Goal: Check status: Check status

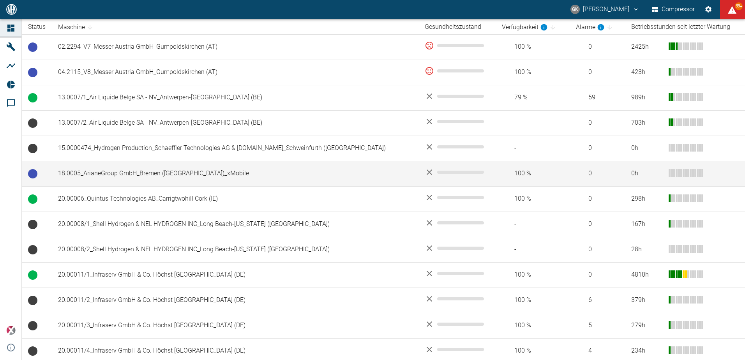
scroll to position [138, 0]
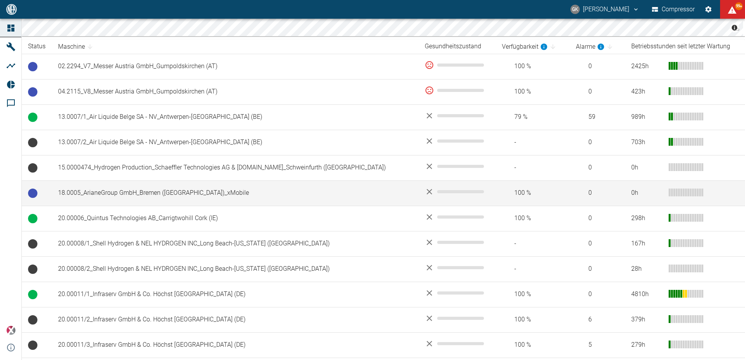
click at [79, 196] on td "18.0005_ArianeGroup GmbH_Bremen ([GEOGRAPHIC_DATA])_xMobile" at bounding box center [235, 193] width 367 height 25
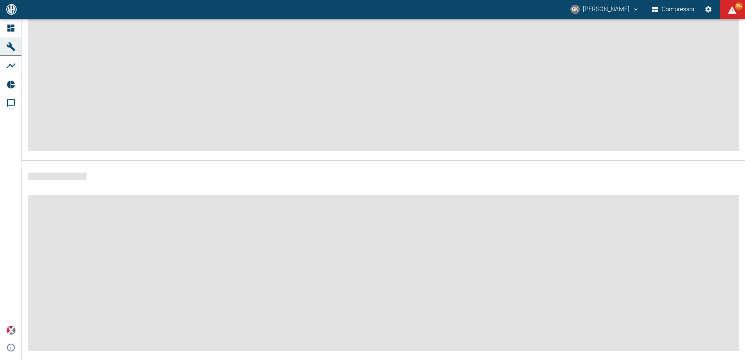
scroll to position [94, 0]
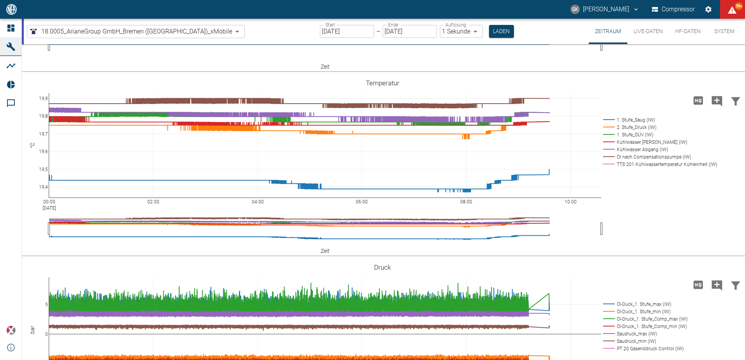
scroll to position [156, 0]
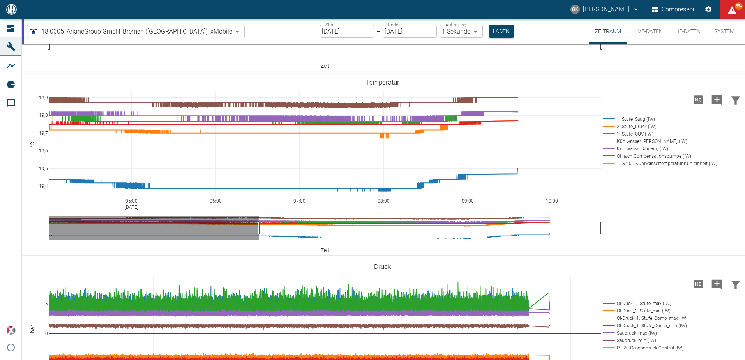
drag, startPoint x: 49, startPoint y: 231, endPoint x: 259, endPoint y: 236, distance: 209.8
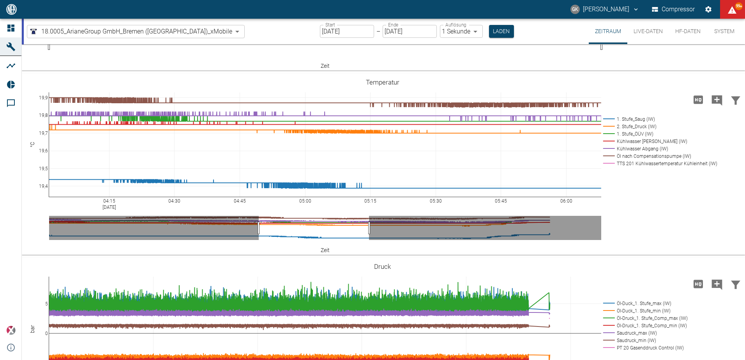
drag, startPoint x: 601, startPoint y: 228, endPoint x: 368, endPoint y: 230, distance: 232.4
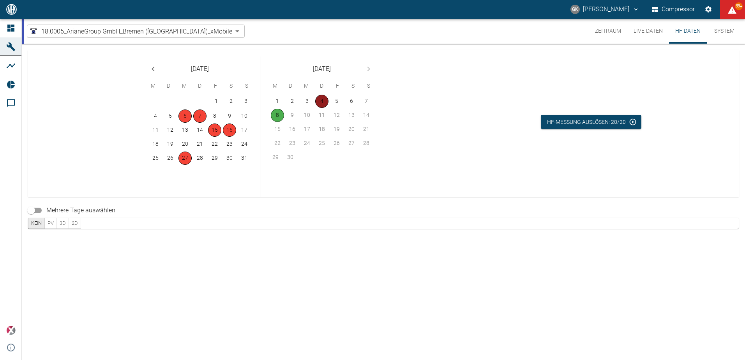
click at [325, 103] on button "4" at bounding box center [321, 101] width 13 height 13
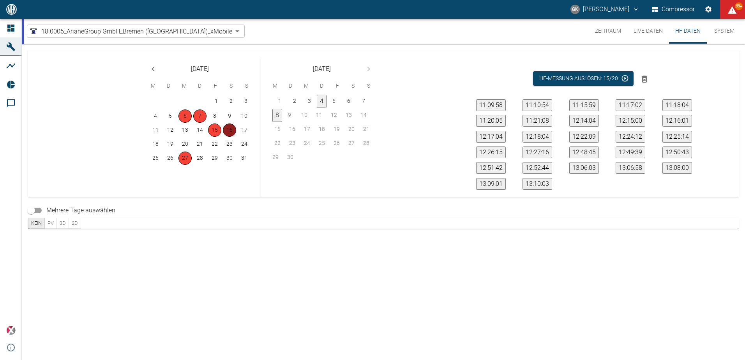
click at [232, 131] on button "16" at bounding box center [229, 130] width 13 height 13
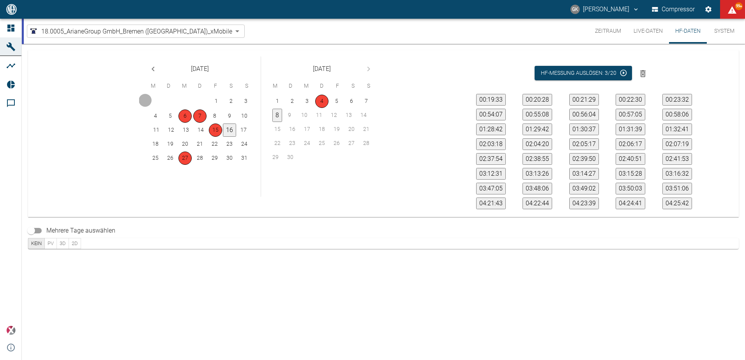
click at [232, 131] on button "16" at bounding box center [229, 130] width 13 height 13
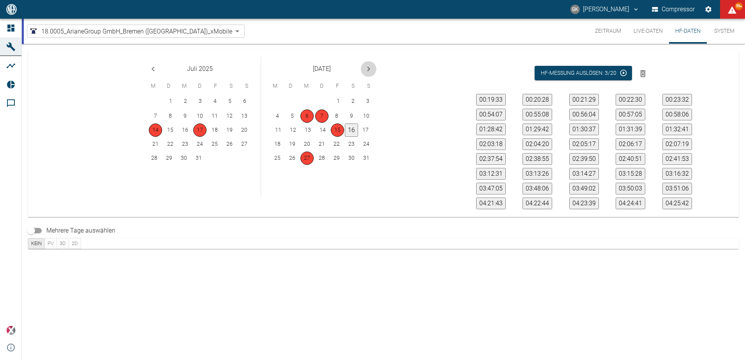
click at [368, 70] on icon "Next month" at bounding box center [368, 68] width 9 height 9
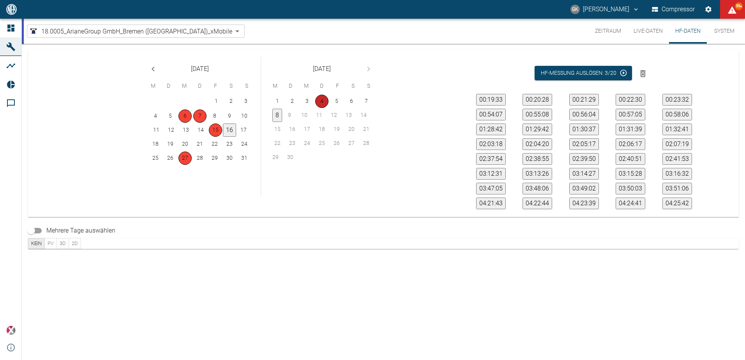
click at [324, 101] on button "4" at bounding box center [321, 101] width 13 height 13
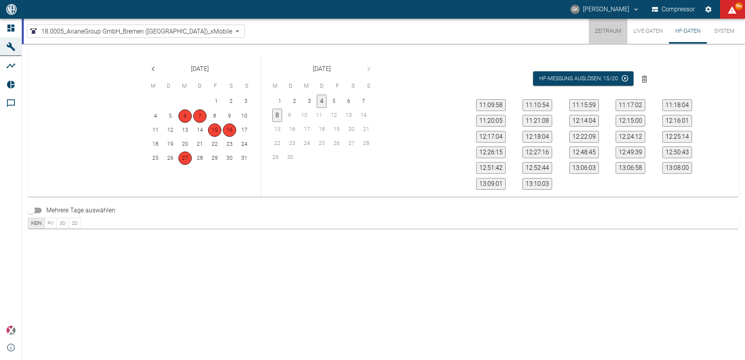
click at [612, 32] on button "Zeitraum" at bounding box center [608, 31] width 39 height 25
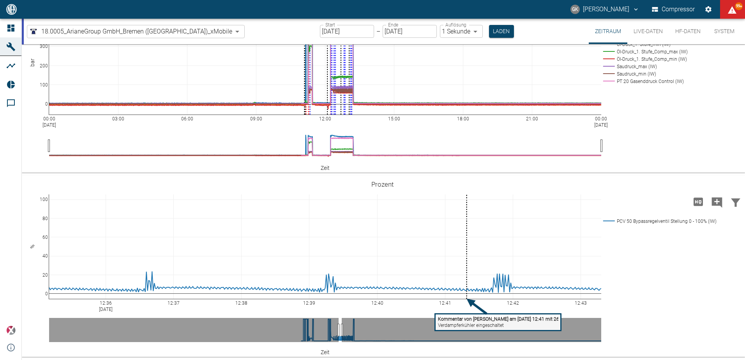
scroll to position [423, 0]
click at [681, 32] on button "HF-Daten" at bounding box center [688, 31] width 38 height 25
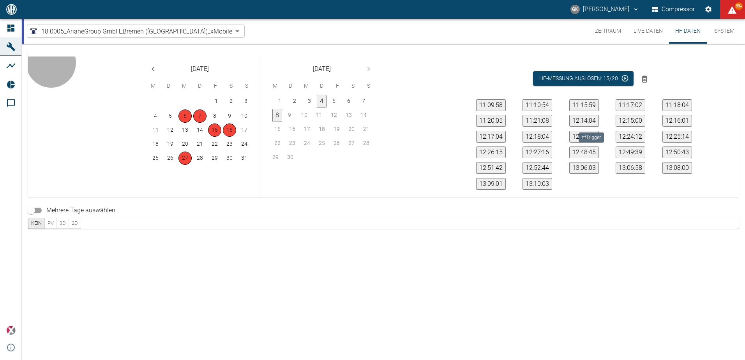
click at [593, 119] on button "12:14:04" at bounding box center [585, 121] width 30 height 12
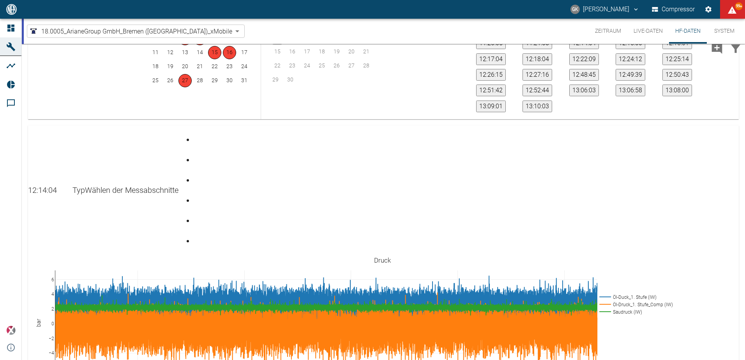
scroll to position [112, 0]
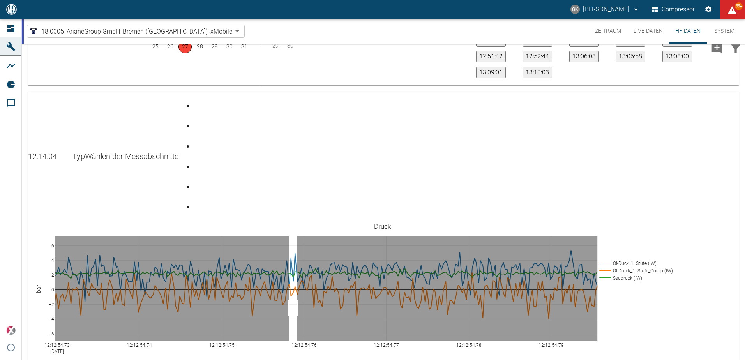
drag, startPoint x: 289, startPoint y: 217, endPoint x: 297, endPoint y: 218, distance: 7.8
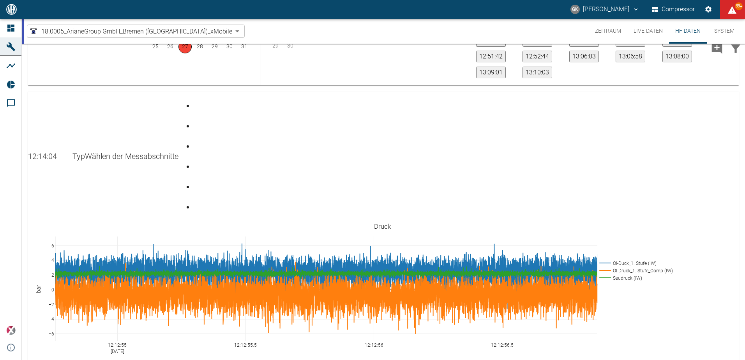
drag, startPoint x: 285, startPoint y: 279, endPoint x: 397, endPoint y: 281, distance: 112.7
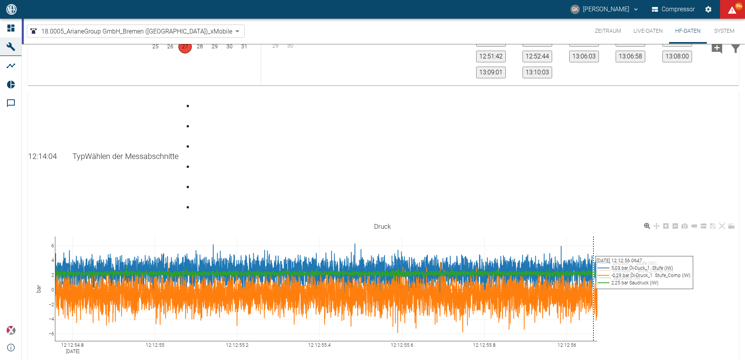
scroll to position [0, 0]
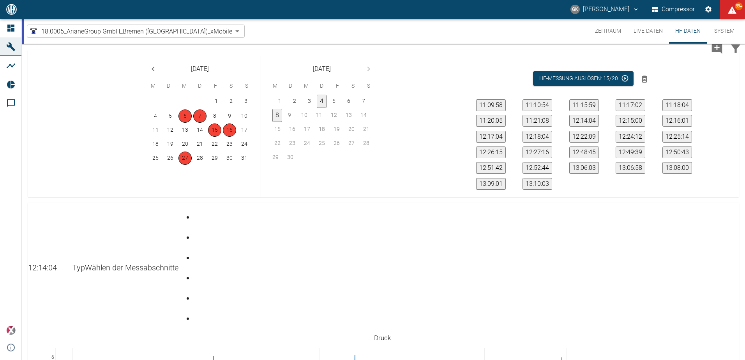
click at [197, 292] on div "Gehe zu Seite 5" at bounding box center [195, 292] width 3 height 0
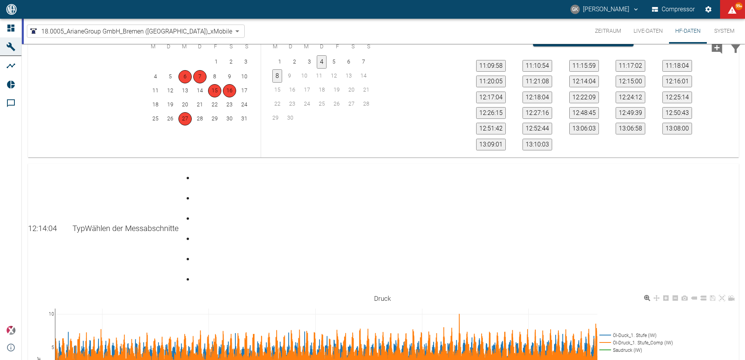
scroll to position [112, 0]
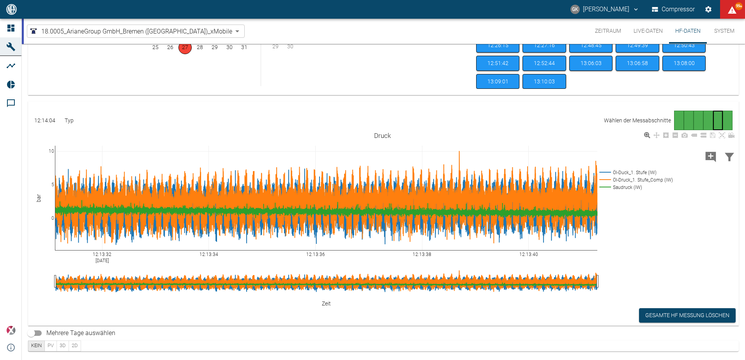
scroll to position [112, 0]
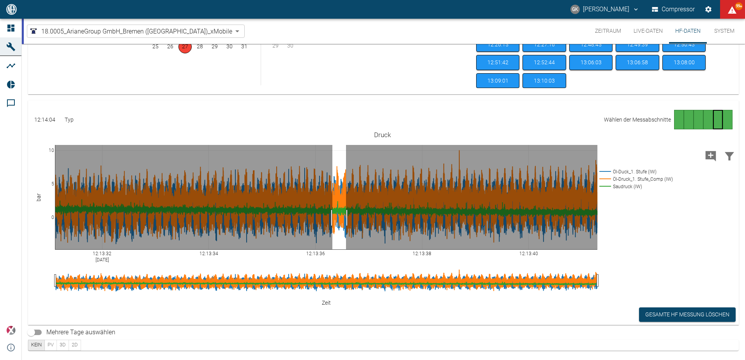
drag, startPoint x: 333, startPoint y: 218, endPoint x: 346, endPoint y: 218, distance: 13.6
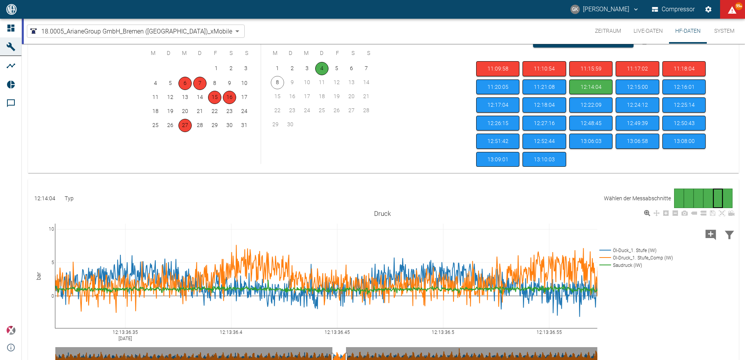
scroll to position [0, 0]
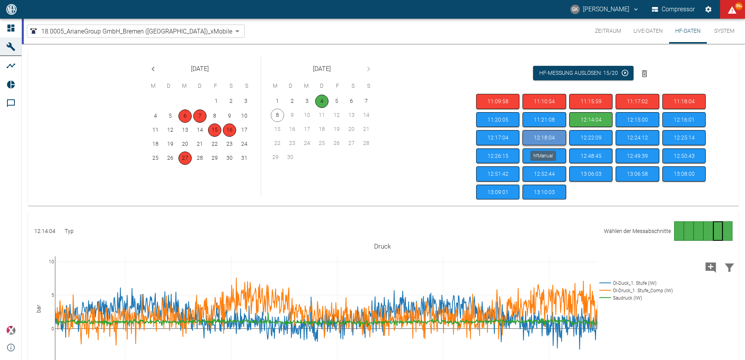
click at [532, 139] on button "12:18:04" at bounding box center [544, 137] width 43 height 15
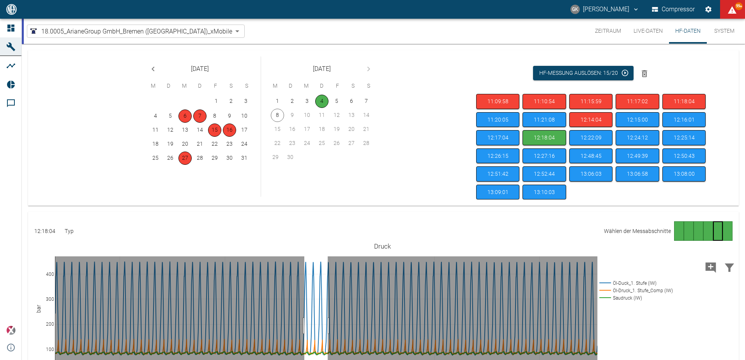
drag, startPoint x: 305, startPoint y: 326, endPoint x: 328, endPoint y: 326, distance: 23.4
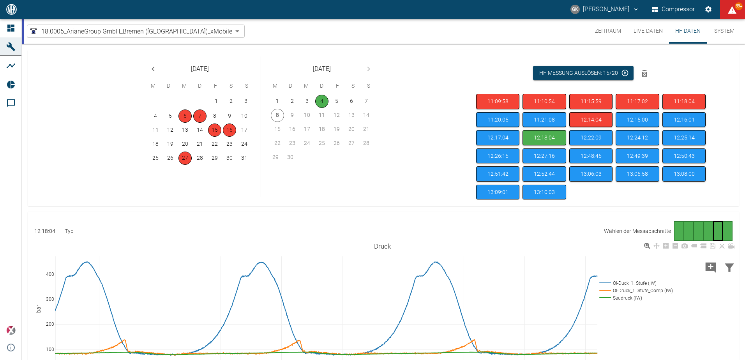
scroll to position [112, 0]
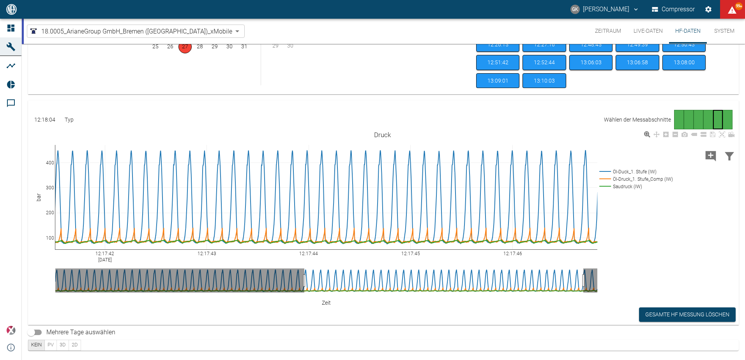
drag, startPoint x: 328, startPoint y: 282, endPoint x: 537, endPoint y: 281, distance: 209.0
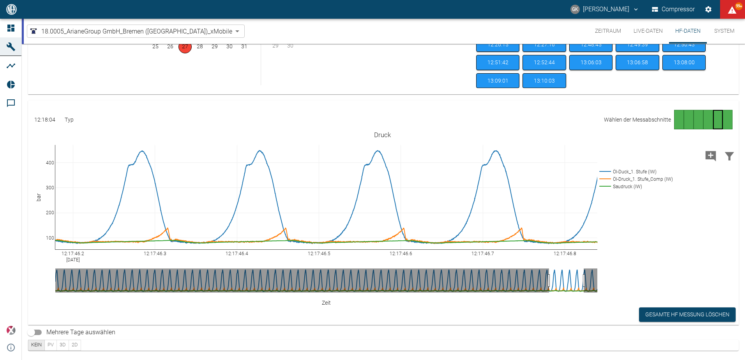
drag, startPoint x: 304, startPoint y: 282, endPoint x: 549, endPoint y: 280, distance: 244.9
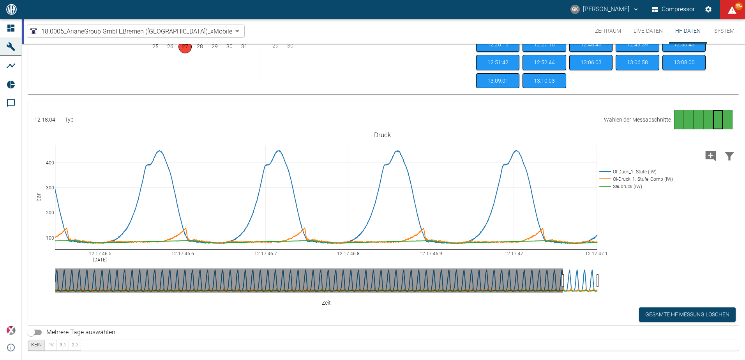
drag, startPoint x: 583, startPoint y: 282, endPoint x: 597, endPoint y: 280, distance: 14.2
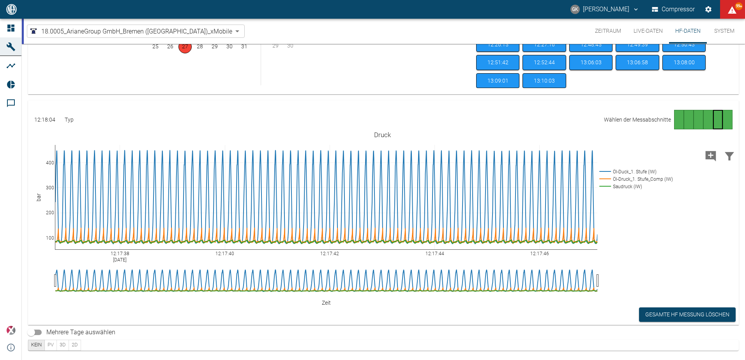
drag, startPoint x: 563, startPoint y: 280, endPoint x: -25, endPoint y: 287, distance: 587.6
click at [0, 287] on html "GK Gerhard Knop Compressor 99+ Dashboard Maschinen Analysen Reports Kommentare …" at bounding box center [372, 180] width 745 height 360
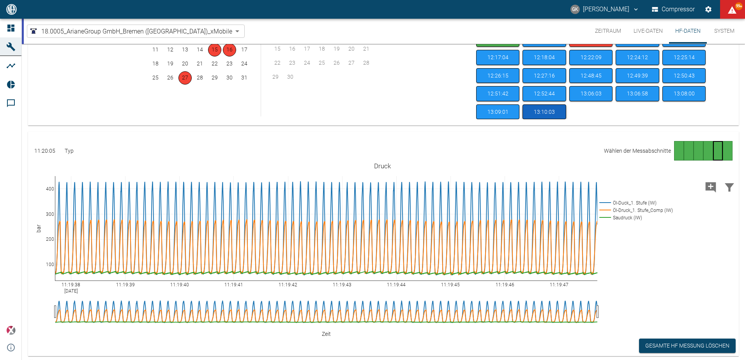
scroll to position [112, 0]
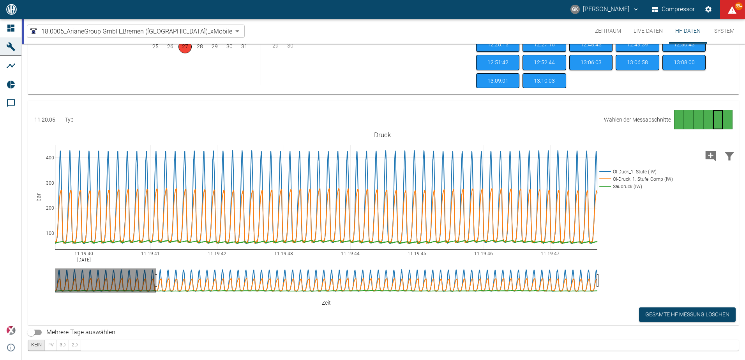
drag, startPoint x: 56, startPoint y: 280, endPoint x: 157, endPoint y: 284, distance: 101.1
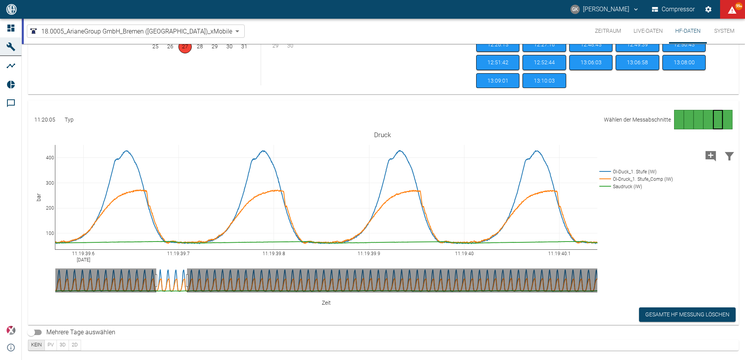
drag, startPoint x: 598, startPoint y: 281, endPoint x: 188, endPoint y: 282, distance: 410.6
click at [541, 80] on button "13:10:03" at bounding box center [544, 80] width 43 height 15
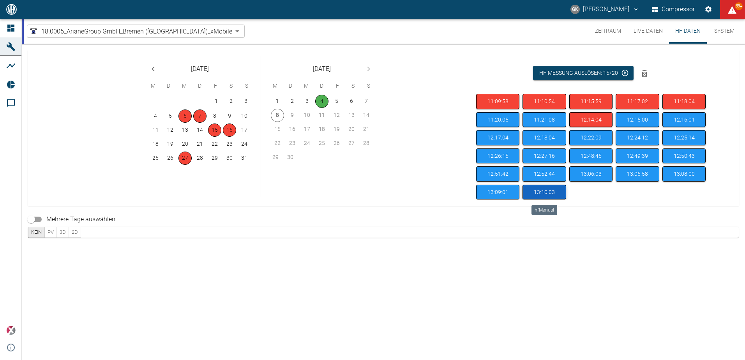
click at [543, 193] on button "13:10:03" at bounding box center [544, 192] width 43 height 15
click at [543, 192] on button "13:10:03" at bounding box center [544, 192] width 43 height 15
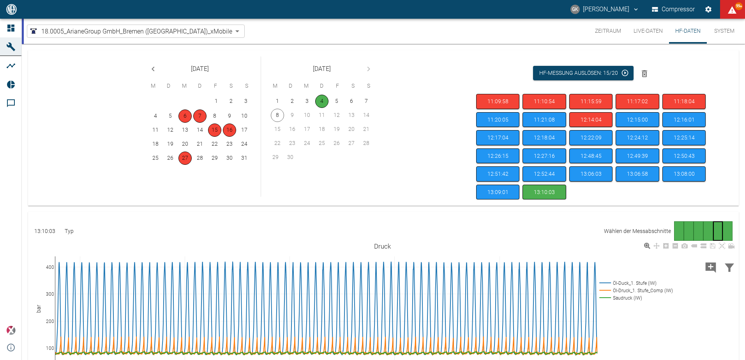
scroll to position [112, 0]
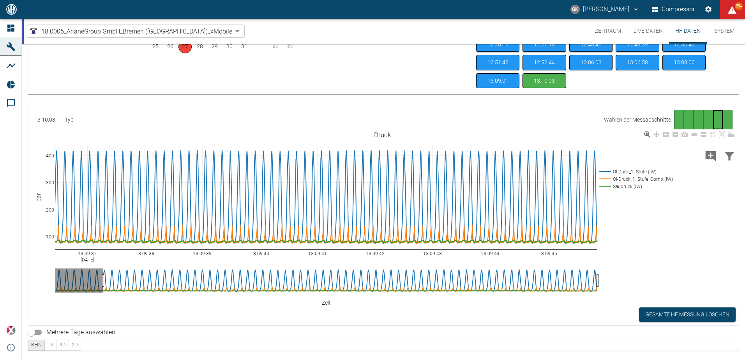
drag, startPoint x: 55, startPoint y: 282, endPoint x: 132, endPoint y: 285, distance: 77.7
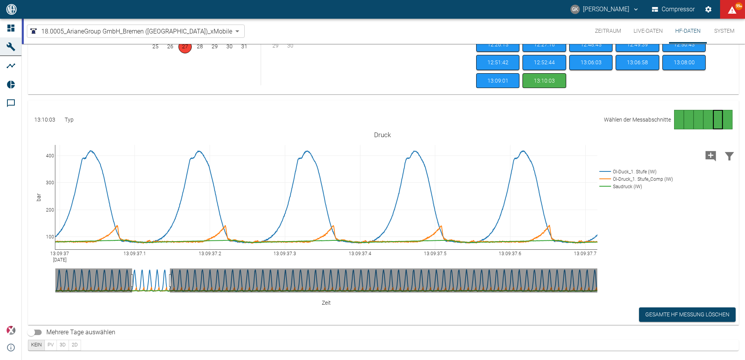
drag, startPoint x: 598, startPoint y: 282, endPoint x: 170, endPoint y: 280, distance: 427.7
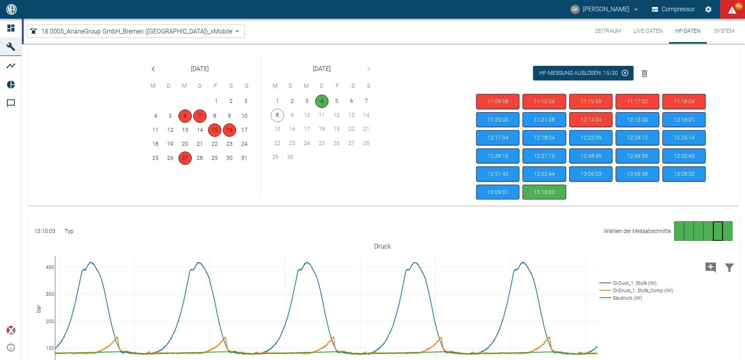
click at [602, 32] on button "Zeitraum" at bounding box center [608, 31] width 39 height 25
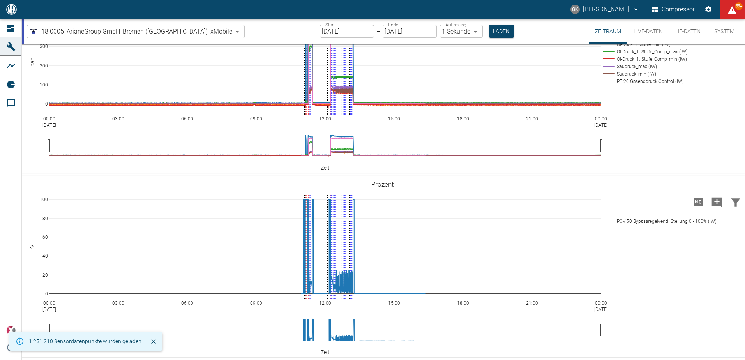
scroll to position [423, 0]
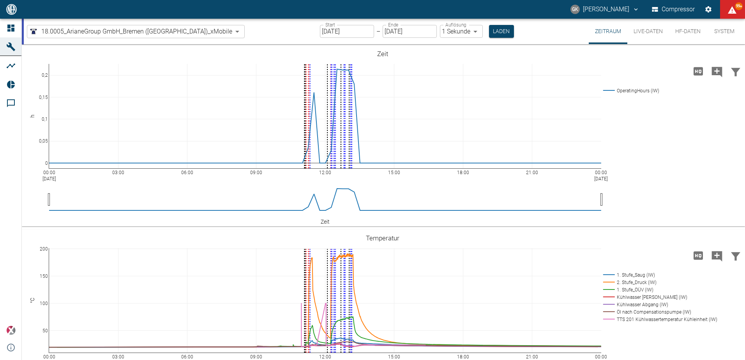
scroll to position [423, 0]
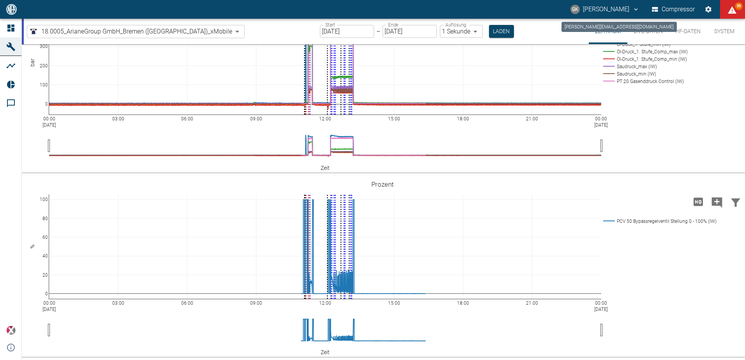
click at [633, 9] on icon "gerhard.knop@neuman-esser.com" at bounding box center [636, 9] width 7 height 7
click at [627, 9] on div at bounding box center [372, 180] width 745 height 360
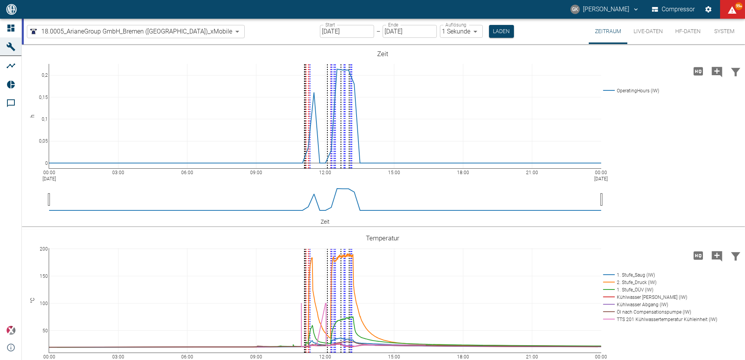
scroll to position [423, 0]
